Goal: Information Seeking & Learning: Learn about a topic

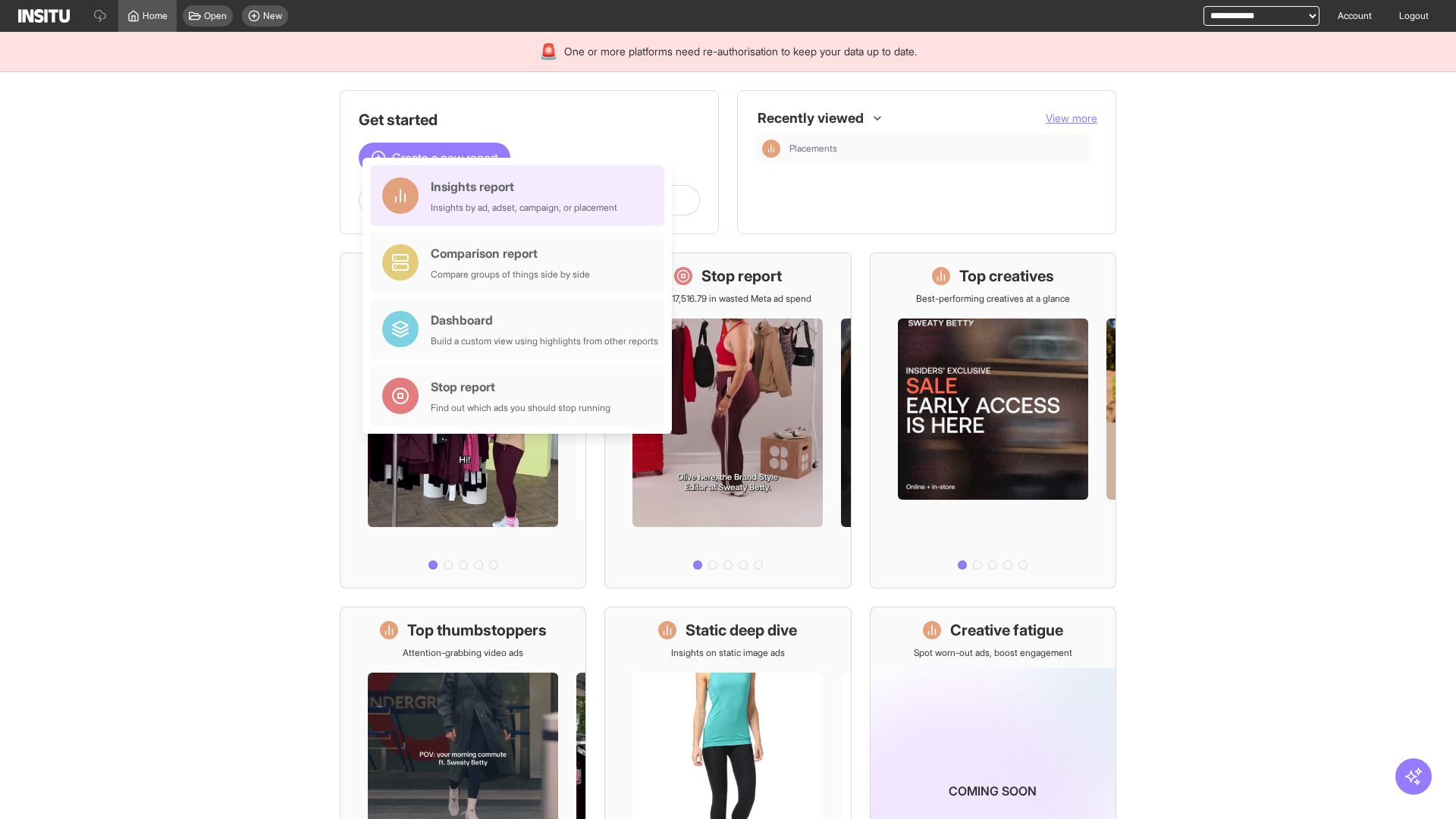
click at [521, 195] on div "Insights report Insights by ad, adset, campaign, or placement" at bounding box center [524, 196] width 186 height 37
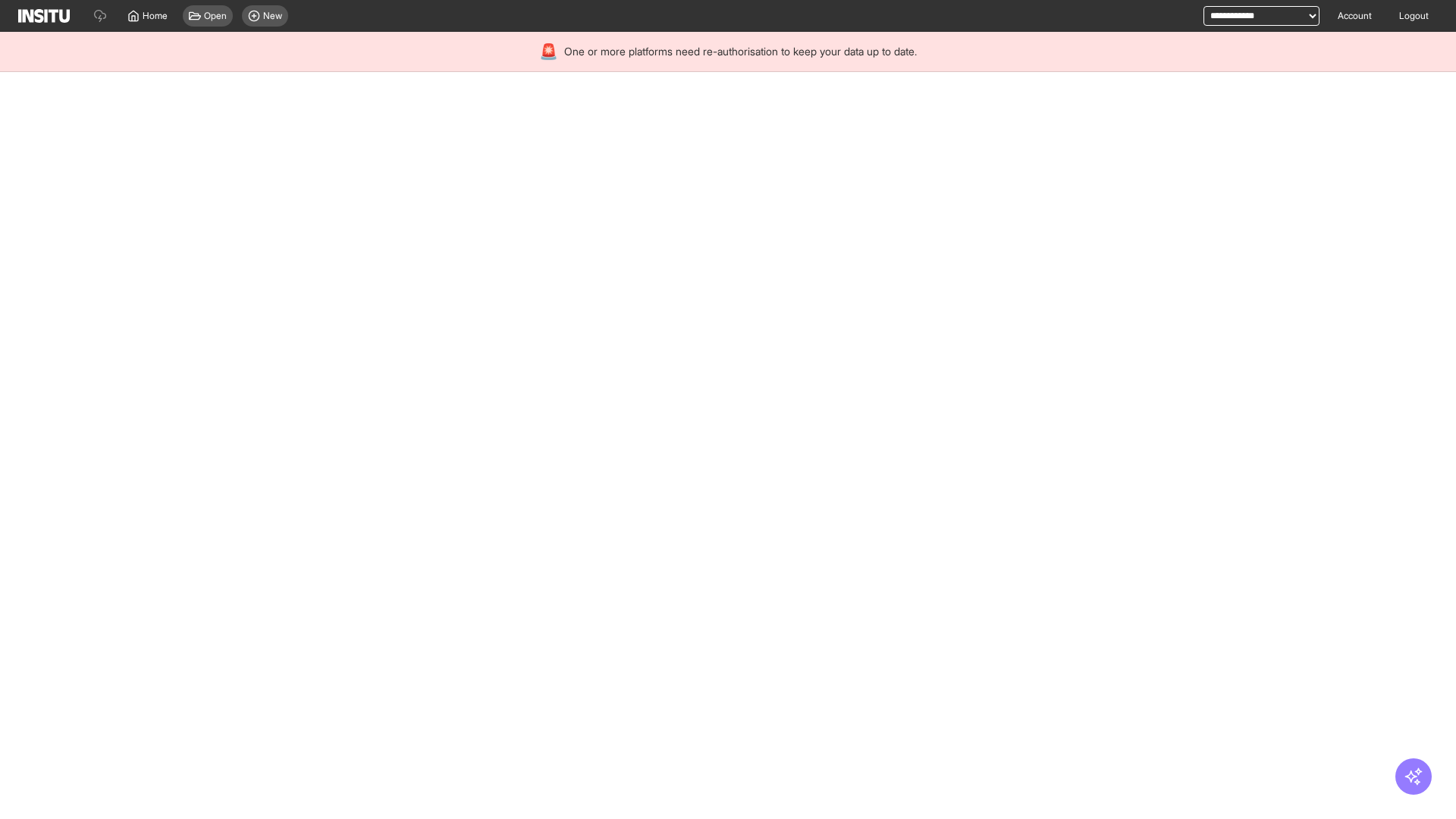
select select "**"
